Goal: Find specific page/section: Find specific page/section

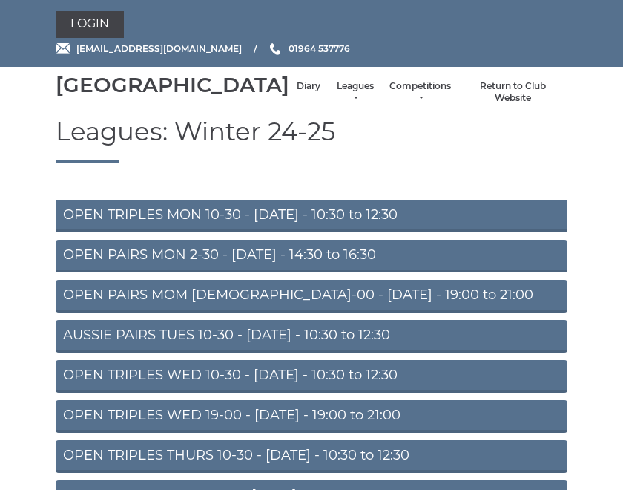
click at [297, 93] on link "Diary" at bounding box center [309, 86] width 24 height 13
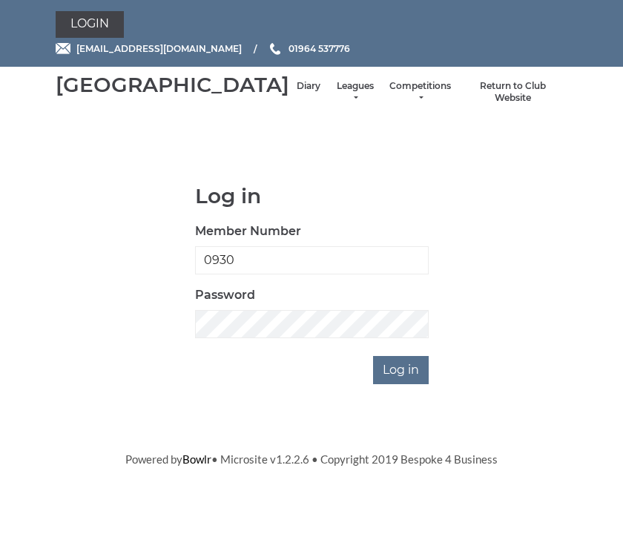
type input "0930"
click at [402, 384] on input "Log in" at bounding box center [401, 370] width 56 height 28
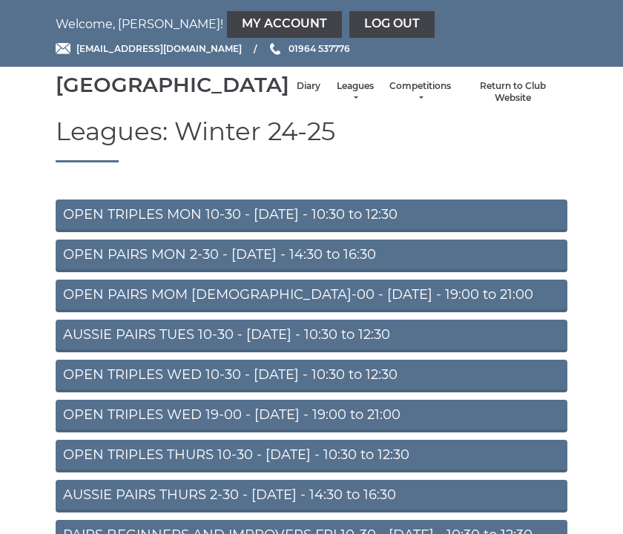
click at [297, 93] on link "Diary" at bounding box center [309, 86] width 24 height 13
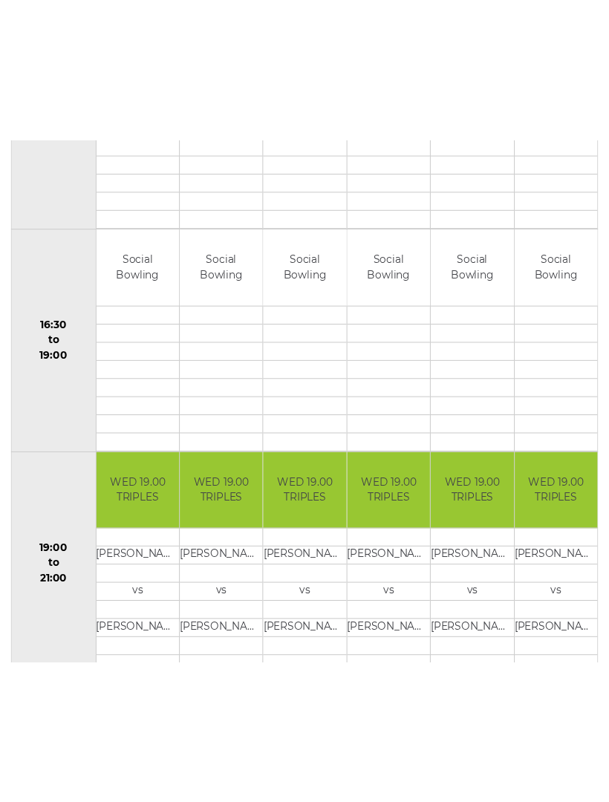
scroll to position [986, 0]
